Goal: Task Accomplishment & Management: Use online tool/utility

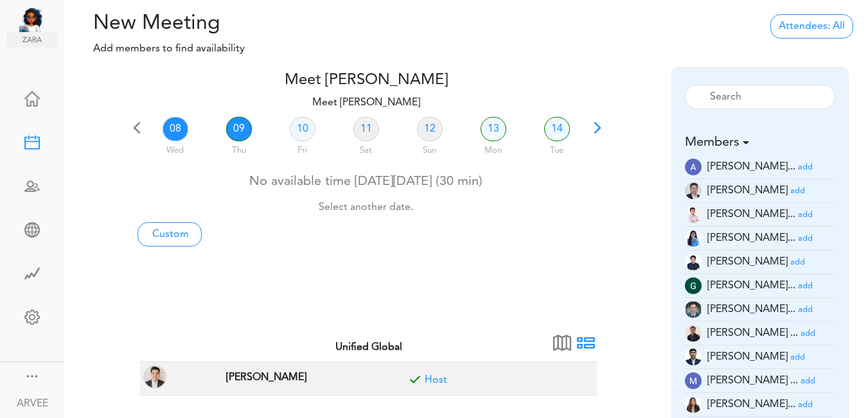
click at [240, 130] on link "09" at bounding box center [239, 129] width 26 height 24
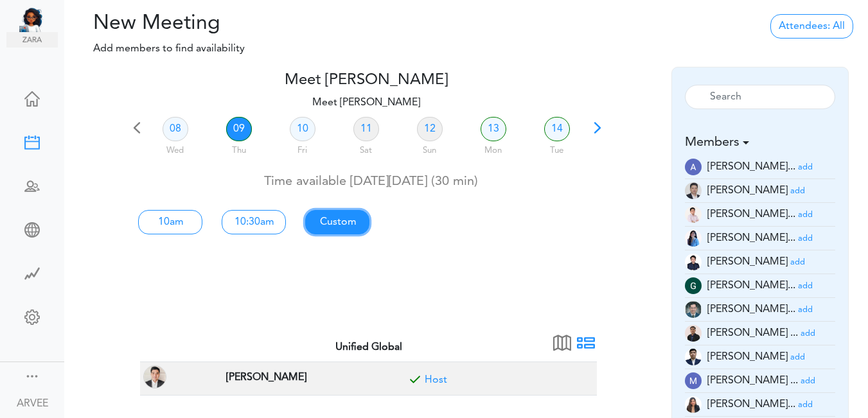
click at [336, 218] on link "Custom" at bounding box center [337, 222] width 64 height 24
type input "Meet ARVEE FLORES"
type input "https://us02web.zoom.us/j/9174257685?pwd=VUE3Y2Fpem5ORktDVUZkeE9Yc01vZz09"
type input "2025-10-09T10:00"
type input "2025-10-09T10:30"
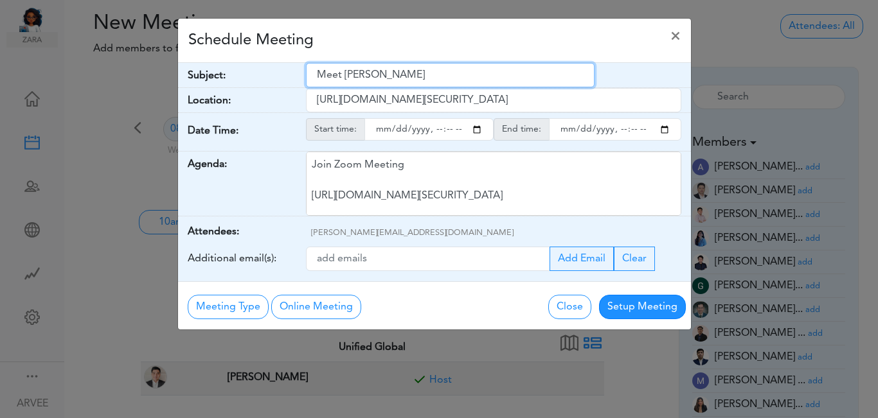
drag, startPoint x: 316, startPoint y: 78, endPoint x: 442, endPoint y: 92, distance: 126.1
click at [442, 92] on div "Subject: Meet ARVEE FLORES Date Time: Oct 9, 2025 (10:00am - 10:30am) Timezone:…" at bounding box center [434, 172] width 513 height 219
paste input "Evan Kelly - ITR Discussion - Expense Classification"
click at [317, 74] on input "Evan Kelly - ITR Discussion - Expense Classification" at bounding box center [450, 75] width 289 height 24
type input "Internal: Evan Kelly - ITR Discussion - Expense Classification"
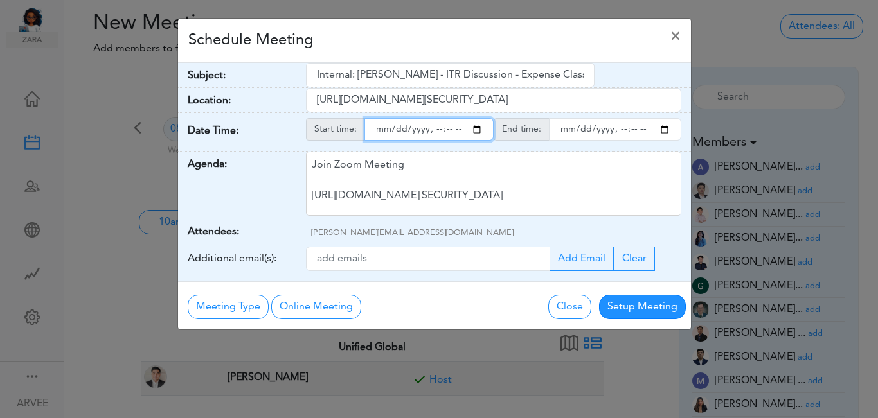
click at [484, 132] on input "starttime" at bounding box center [428, 129] width 129 height 22
click at [478, 127] on input "starttime" at bounding box center [428, 129] width 129 height 22
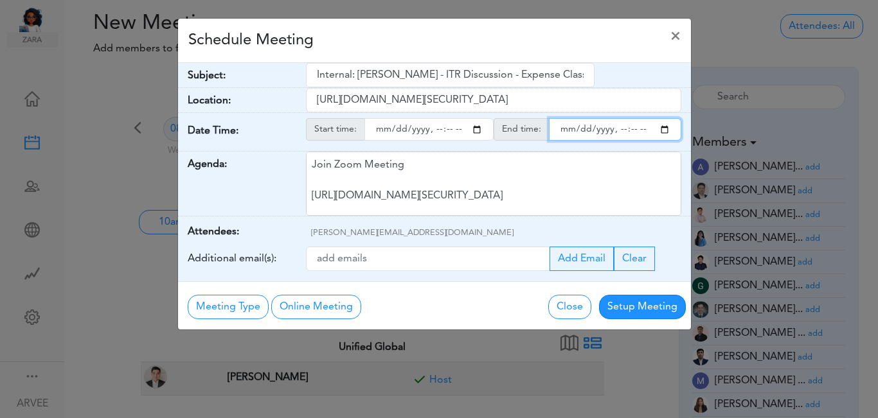
type input "2025-10-09T14:00"
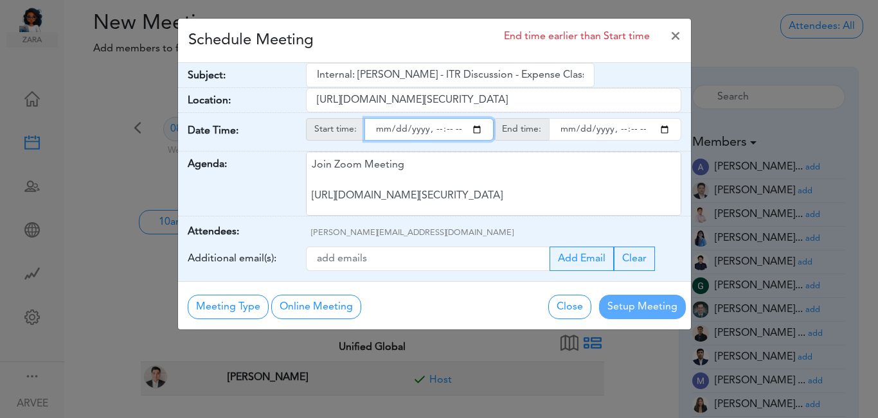
click at [664, 132] on input "endtime" at bounding box center [615, 129] width 132 height 22
type input "2025-10-09T14:30"
click at [393, 33] on div "Schedule Meeting End time earlier than Start time ×" at bounding box center [434, 41] width 513 height 44
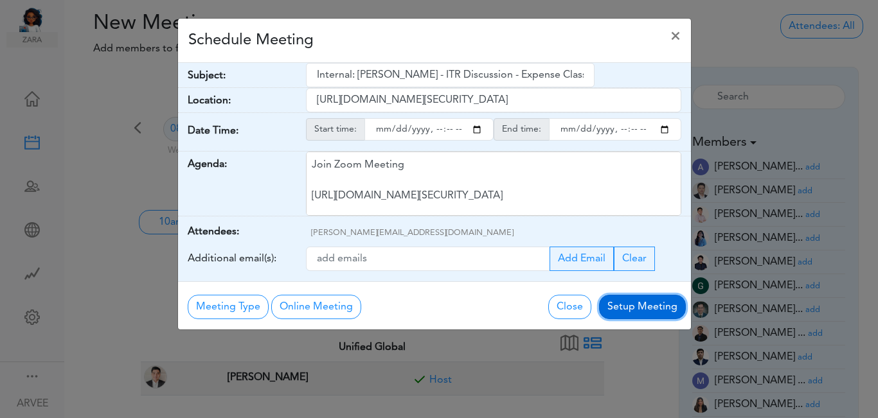
click at [642, 305] on button "Setup Meeting" at bounding box center [642, 307] width 87 height 24
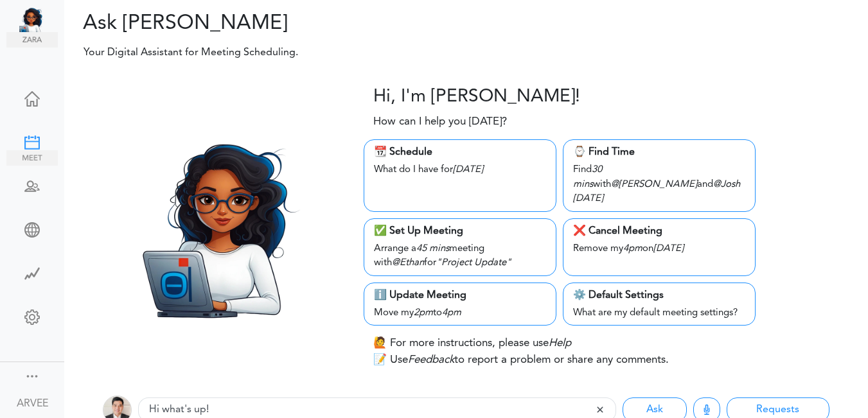
click at [31, 138] on div at bounding box center [31, 141] width 51 height 13
